Goal: Task Accomplishment & Management: Manage account settings

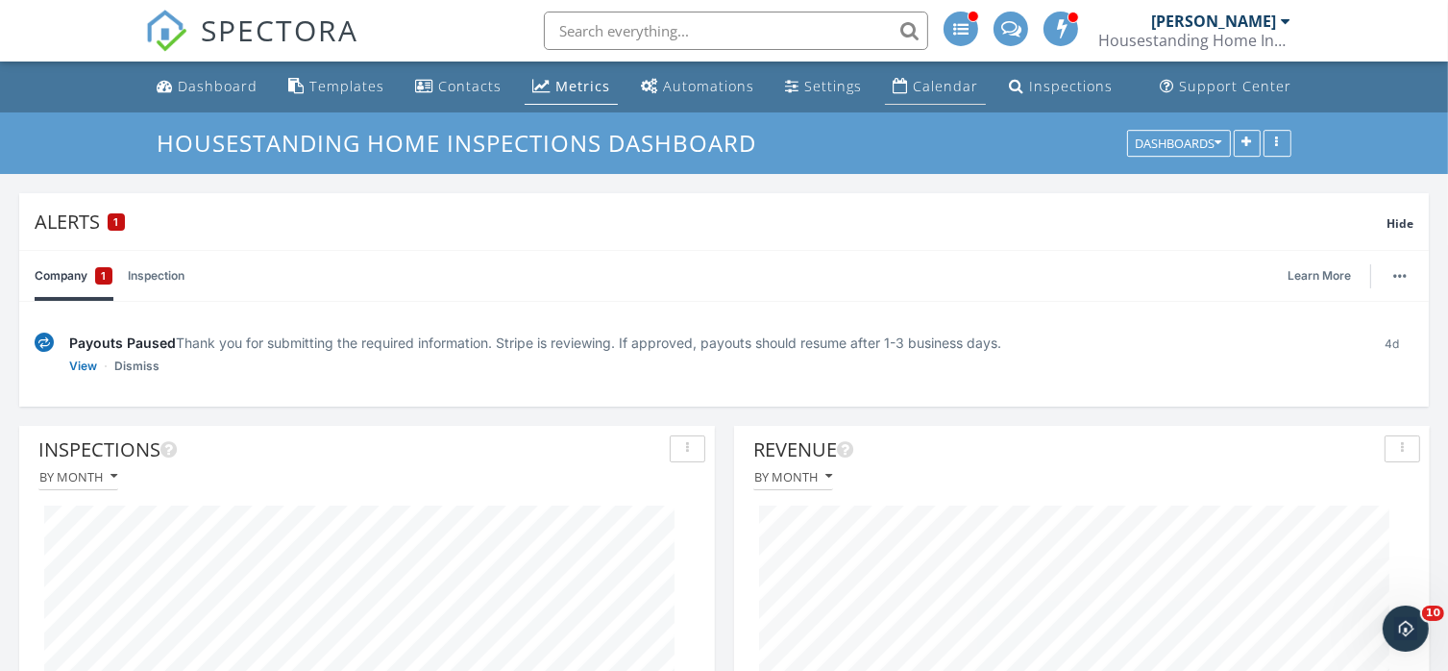
click at [935, 84] on div "Calendar" at bounding box center [945, 86] width 65 height 18
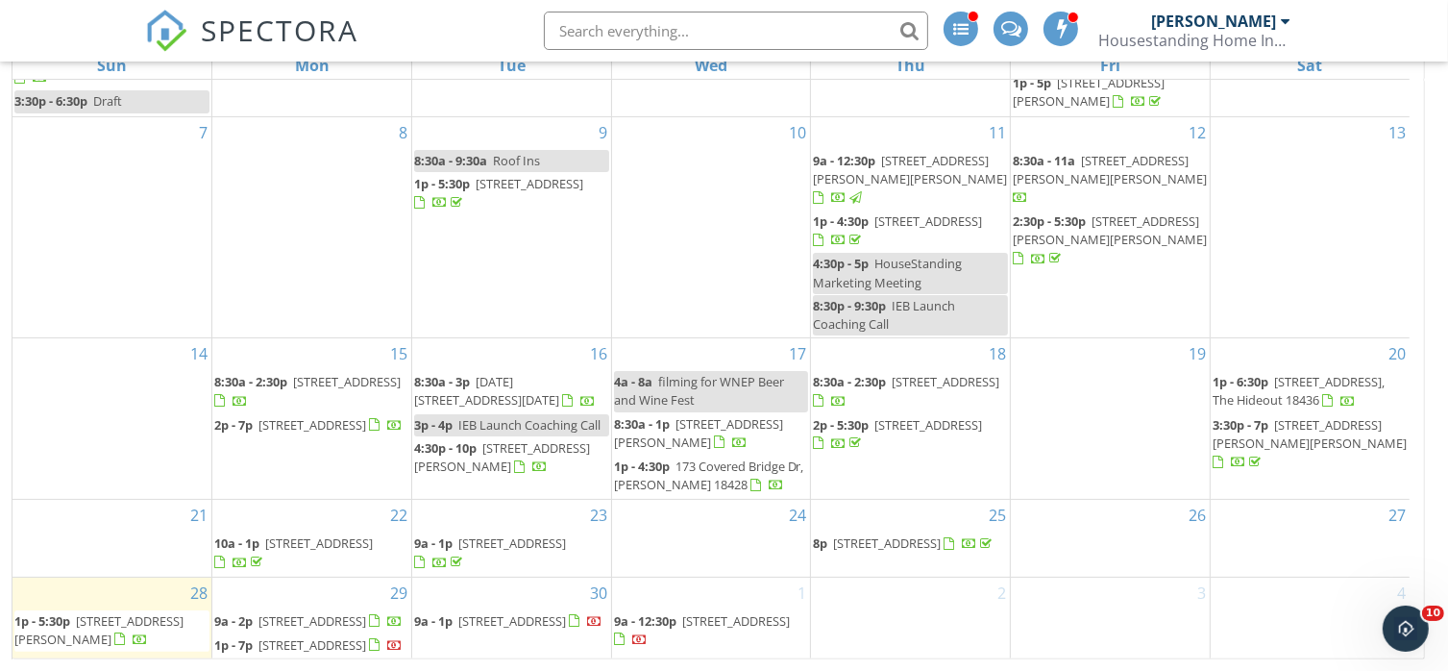
scroll to position [103, 0]
drag, startPoint x: 1417, startPoint y: 524, endPoint x: 35, endPoint y: 39, distance: 1464.4
click at [83, 612] on span "[STREET_ADDRESS][PERSON_NAME]" at bounding box center [98, 630] width 169 height 36
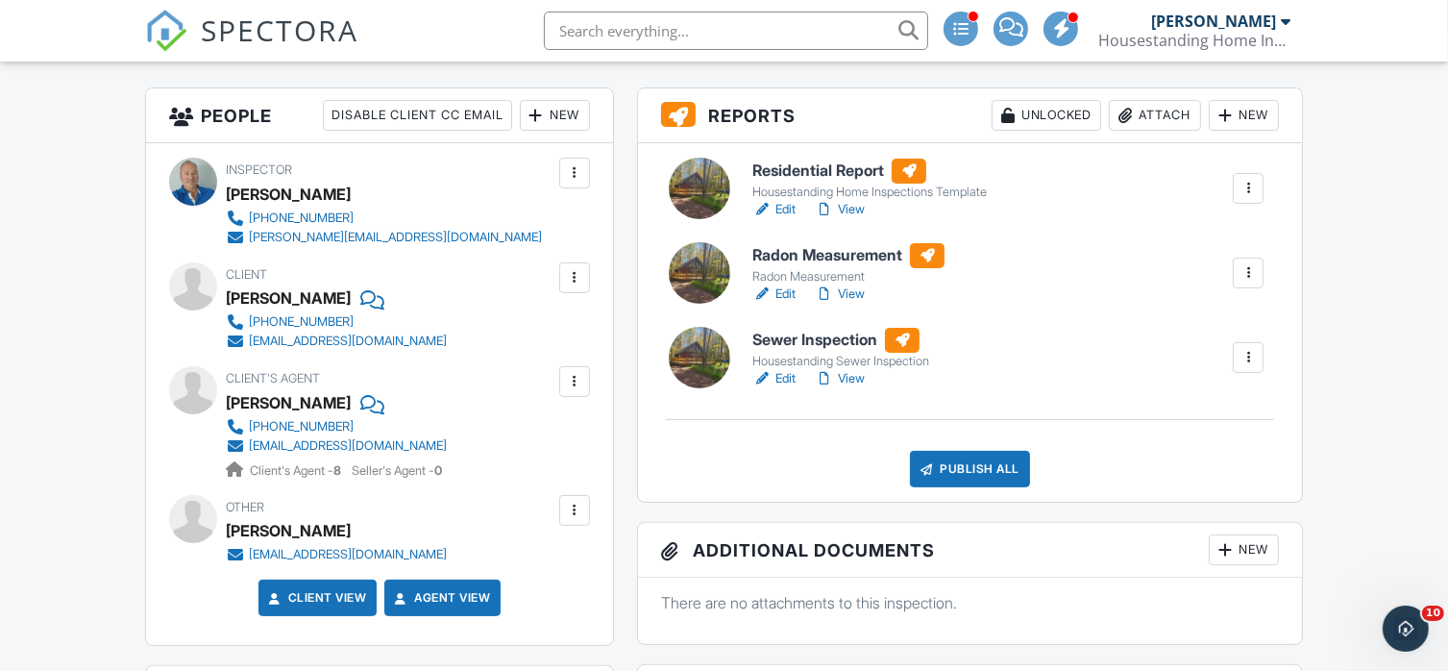
scroll to position [471, 0]
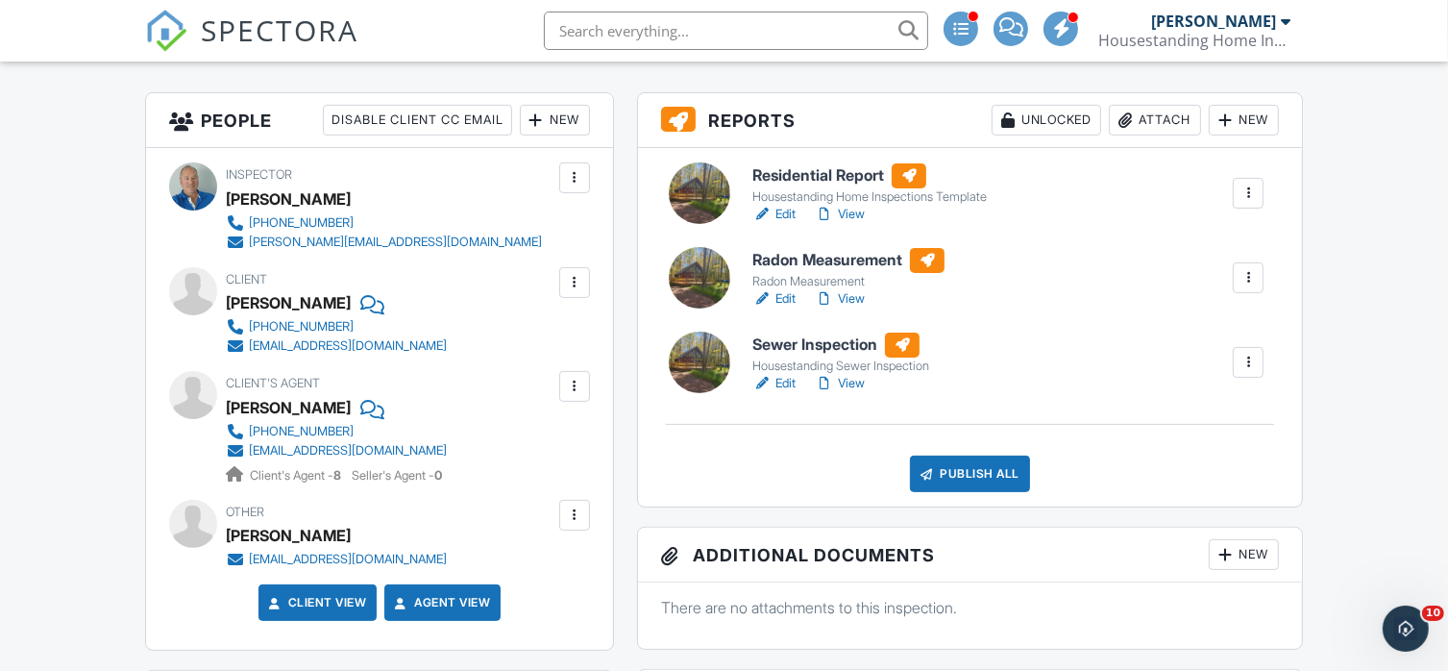
click at [780, 388] on link "Edit" at bounding box center [773, 383] width 43 height 19
